Goal: Go to known website: Go to known website

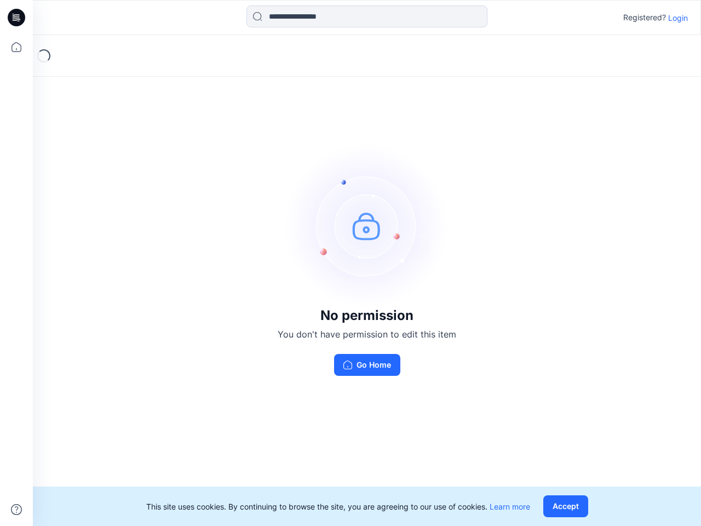
click at [350, 263] on img at bounding box center [367, 225] width 164 height 164
click at [17, 18] on icon at bounding box center [18, 18] width 4 height 1
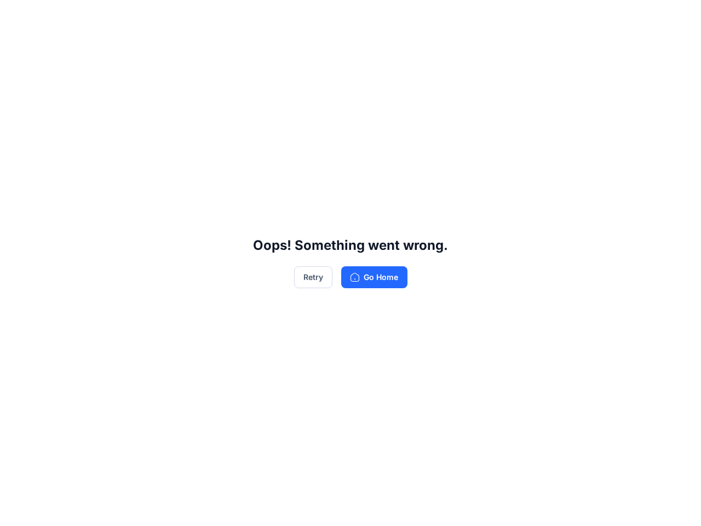
click at [16, 47] on div "Oops! Something went wrong. Retry Go Home" at bounding box center [350, 263] width 701 height 526
click at [16, 509] on div "Oops! Something went wrong. Retry Go Home" at bounding box center [350, 263] width 701 height 526
click at [367, 16] on div "Oops! Something went wrong. Retry Go Home" at bounding box center [350, 263] width 701 height 526
click at [678, 18] on div "Oops! Something went wrong. Retry Go Home" at bounding box center [350, 263] width 701 height 526
click at [568, 506] on div "Oops! Something went wrong. Retry Go Home" at bounding box center [350, 263] width 701 height 526
